Goal: Find specific page/section: Find specific page/section

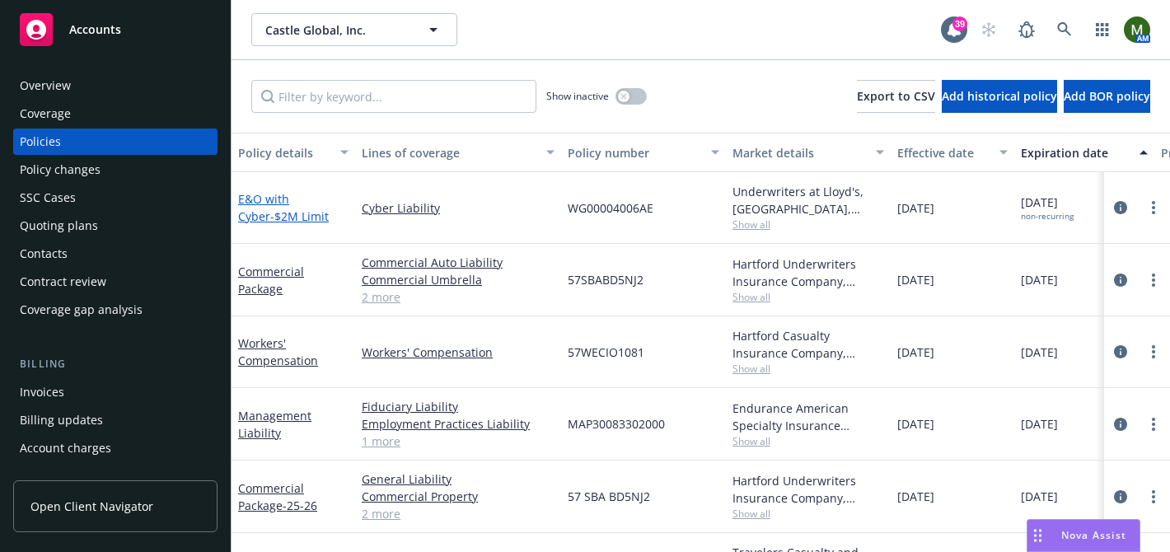
click at [279, 203] on link "E&O with Cyber - $2M Limit" at bounding box center [283, 207] width 91 height 33
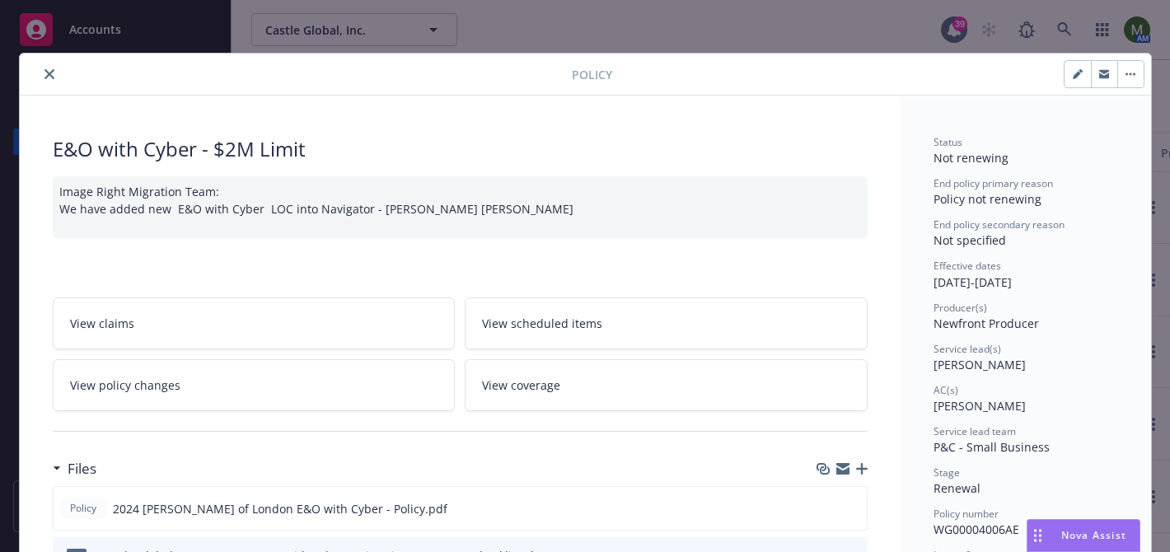
click at [52, 72] on icon "close" at bounding box center [49, 74] width 10 height 10
